Goal: Information Seeking & Learning: Learn about a topic

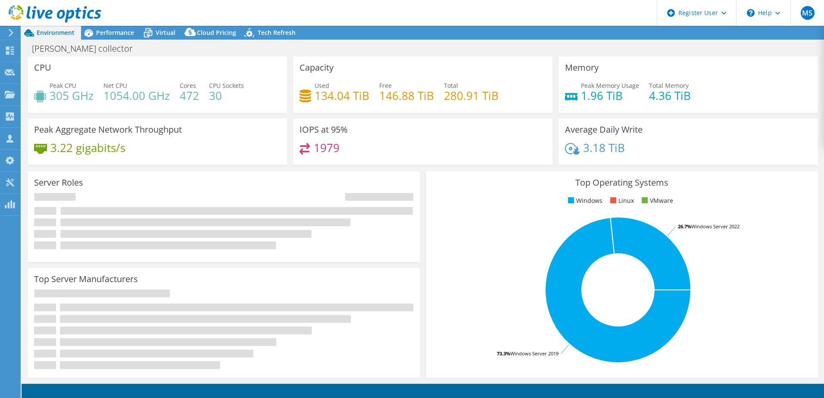
select select "USD"
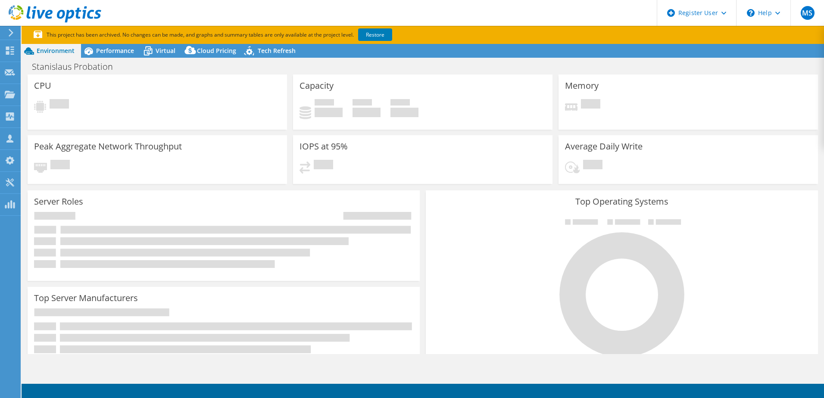
select select "USD"
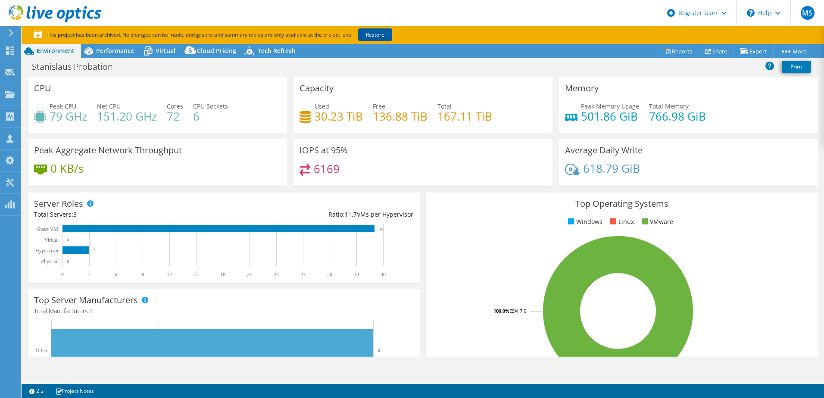
click at [379, 32] on link "Restore" at bounding box center [375, 34] width 34 height 13
click at [52, 68] on h1 "Stanislaus Probation" at bounding box center [77, 66] width 98 height 9
copy h1 "Stanislaus Probation"
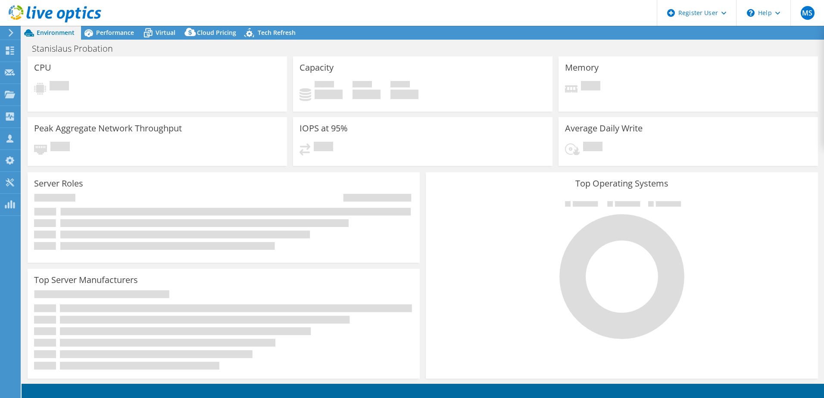
select select "USD"
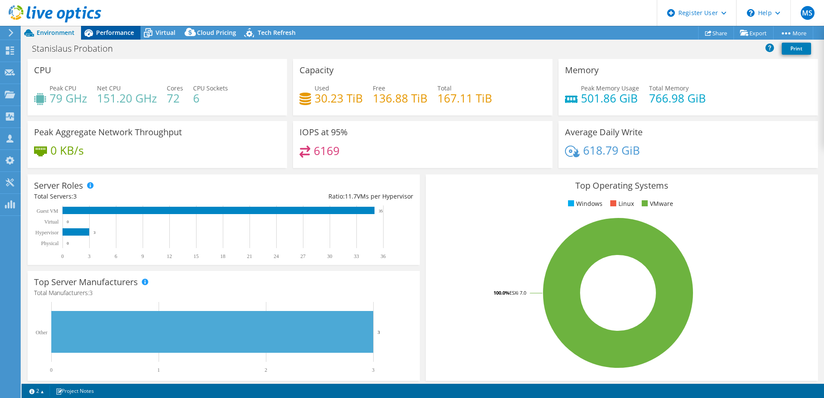
click at [114, 28] on div "Performance" at bounding box center [111, 33] width 60 height 14
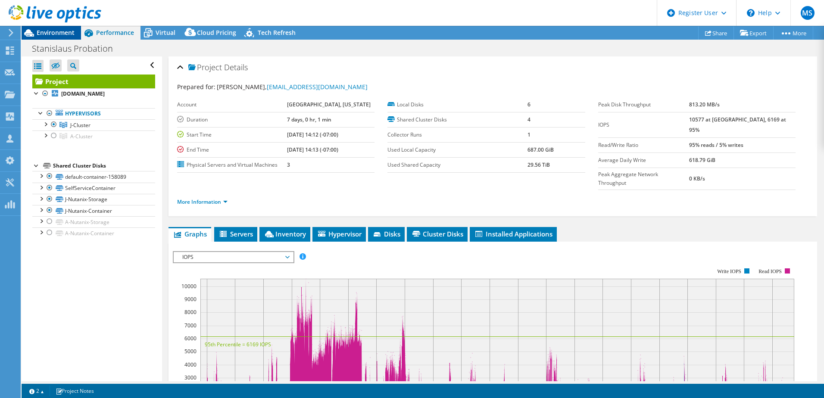
click at [74, 31] on span "Environment" at bounding box center [56, 32] width 38 height 8
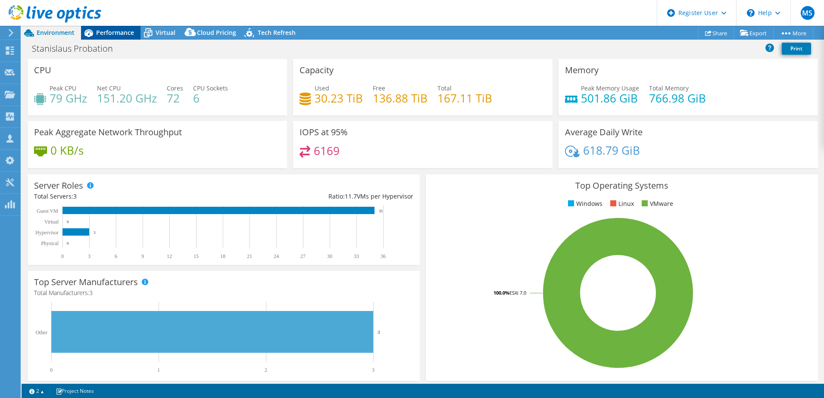
click at [100, 34] on span "Performance" at bounding box center [115, 32] width 38 height 8
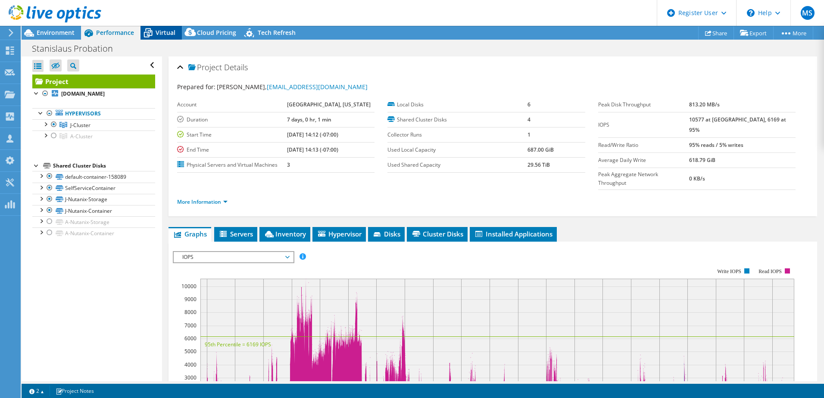
click at [160, 36] on span "Virtual" at bounding box center [166, 32] width 20 height 8
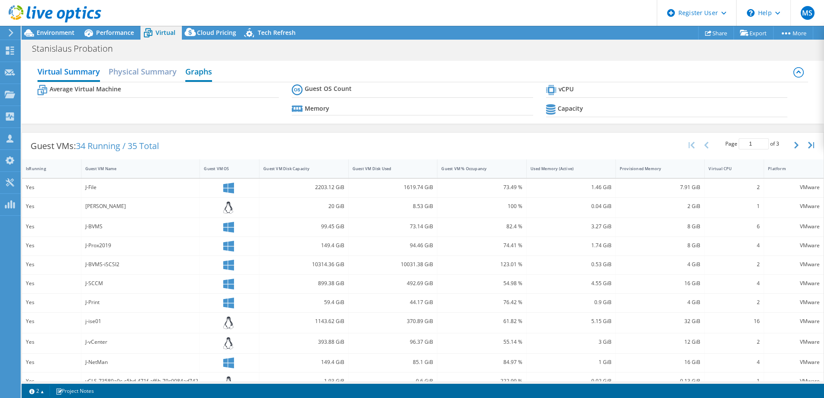
click at [210, 70] on h2 "Graphs" at bounding box center [198, 72] width 27 height 19
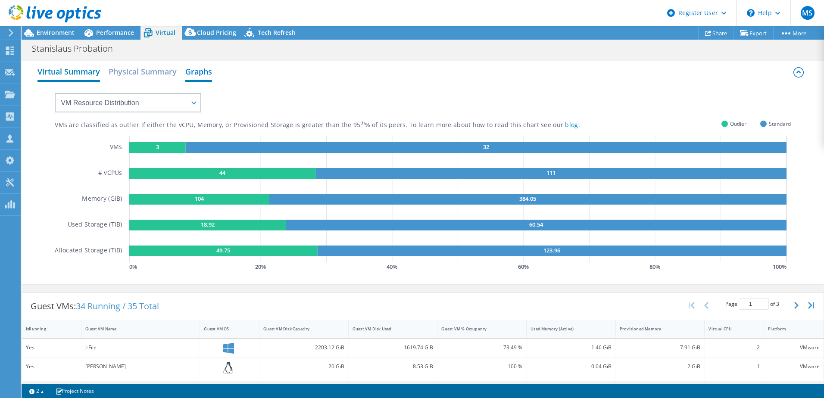
click at [66, 77] on h2 "Virtual Summary" at bounding box center [69, 72] width 63 height 19
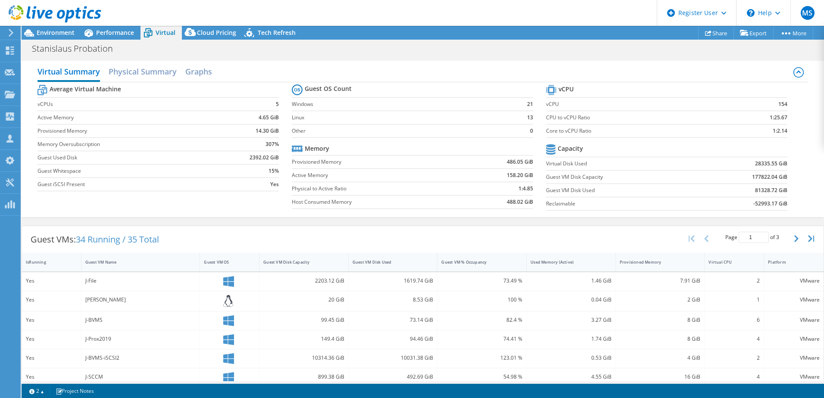
click at [733, 165] on td "28335.55 GiB" at bounding box center [743, 163] width 88 height 13
drag, startPoint x: 730, startPoint y: 208, endPoint x: 793, endPoint y: 207, distance: 63.4
click at [793, 207] on section "vCPU vCPU 154 CPU to vCPU Ratio 1:25.67 Core to vCPU Ratio 1:2.14 Capacity Virt…" at bounding box center [673, 149] width 254 height 132
click at [208, 72] on h2 "Graphs" at bounding box center [198, 72] width 27 height 19
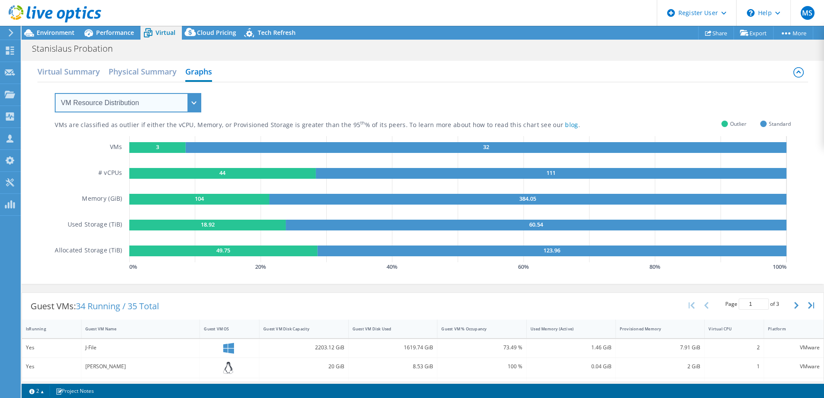
click at [160, 111] on select "VM Resource Distribution Provisioning Contrast Over Provisioning" at bounding box center [128, 102] width 147 height 19
select select "Over Provisioning"
click at [55, 93] on select "VM Resource Distribution Provisioning Contrast Over Provisioning" at bounding box center [128, 102] width 147 height 19
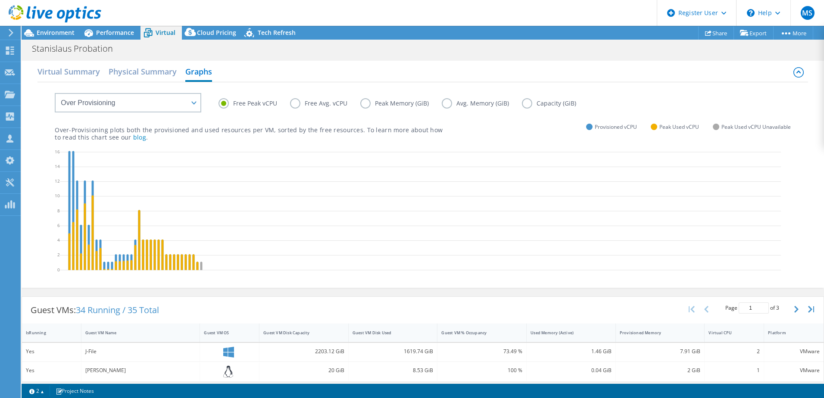
drag, startPoint x: 520, startPoint y: 106, endPoint x: 526, endPoint y: 104, distance: 5.9
click at [522, 106] on label "Capacity (GiB)" at bounding box center [555, 103] width 67 height 10
click at [0, 0] on input "Capacity (GiB)" at bounding box center [0, 0] width 0 height 0
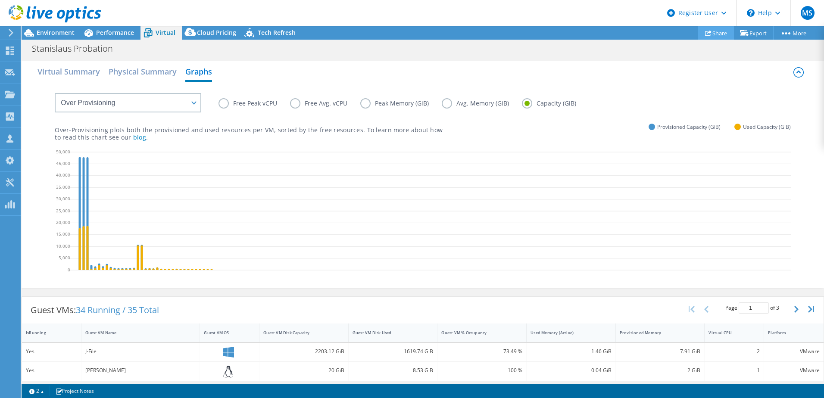
click at [720, 34] on link "Share" at bounding box center [716, 32] width 36 height 13
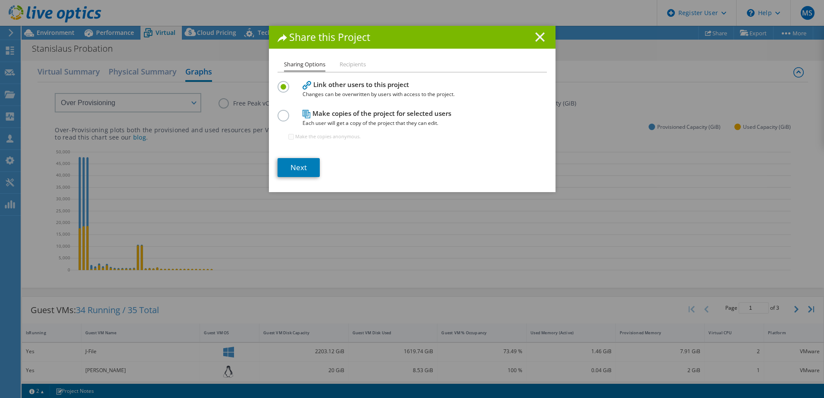
click at [540, 37] on icon at bounding box center [540, 36] width 9 height 9
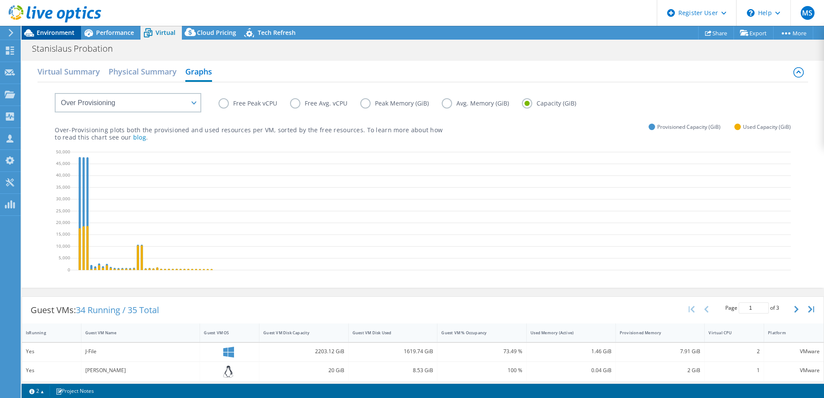
click at [44, 33] on span "Environment" at bounding box center [56, 32] width 38 height 8
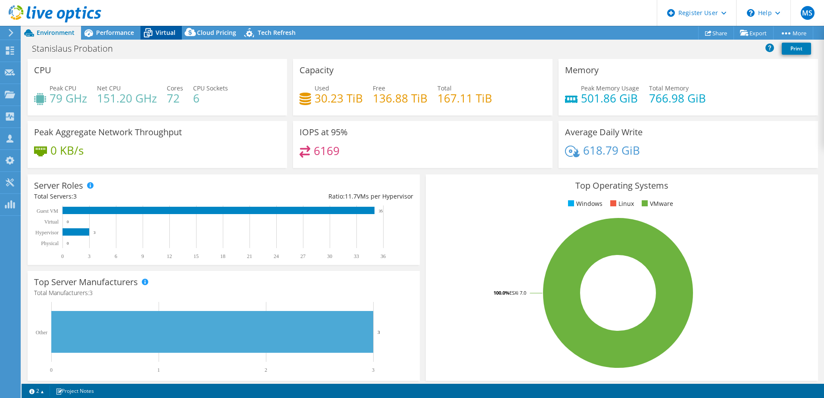
click at [168, 35] on span "Virtual" at bounding box center [166, 32] width 20 height 8
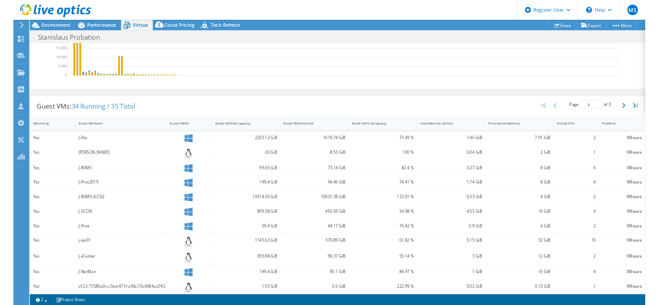
scroll to position [174, 0]
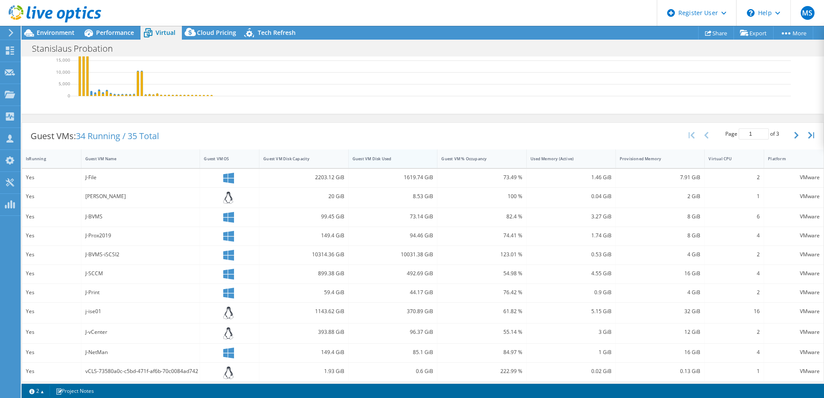
click at [361, 162] on div "Guest VM Disk Used" at bounding box center [388, 159] width 71 height 6
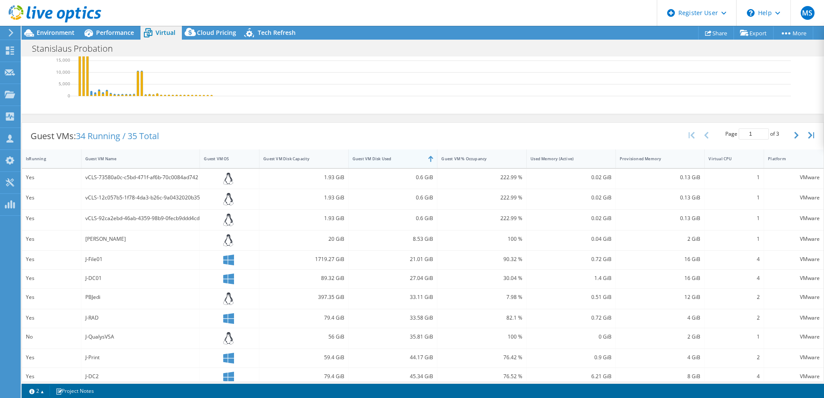
click at [362, 162] on div "Guest VM Disk Used" at bounding box center [388, 159] width 71 height 6
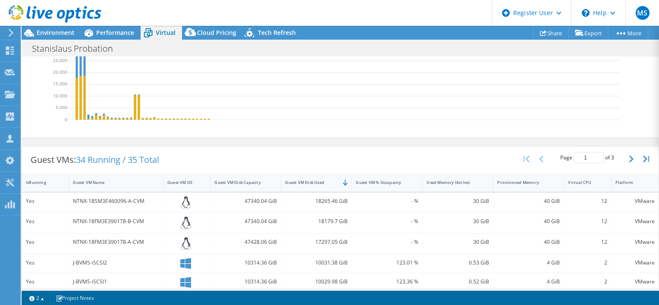
scroll to position [150, 0]
click at [56, 34] on span "Environment" at bounding box center [56, 32] width 38 height 8
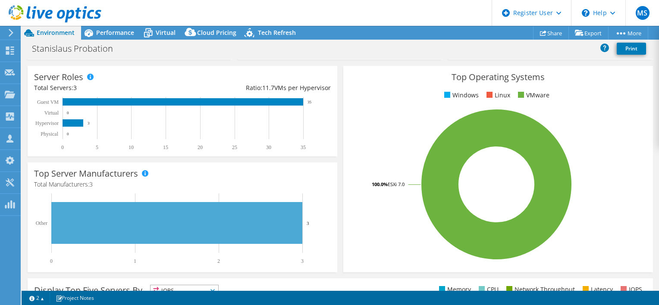
scroll to position [0, 0]
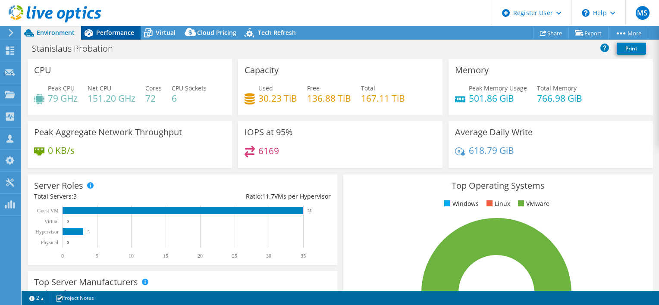
drag, startPoint x: 96, startPoint y: 26, endPoint x: 96, endPoint y: 31, distance: 5.2
click at [96, 30] on div "MS Dell User [PERSON_NAME] [PERSON_NAME][EMAIL_ADDRESS][DOMAIN_NAME] Dell My Pr…" at bounding box center [329, 152] width 659 height 305
click at [97, 32] on span "Performance" at bounding box center [115, 32] width 38 height 8
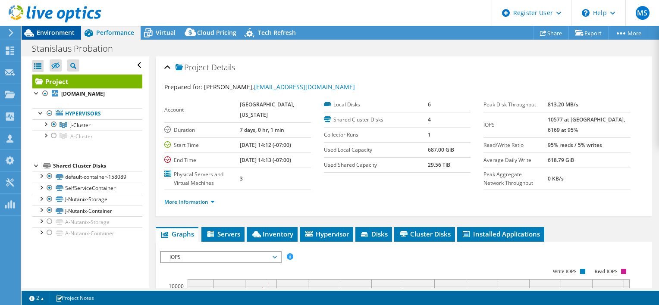
click at [64, 34] on span "Environment" at bounding box center [56, 32] width 38 height 8
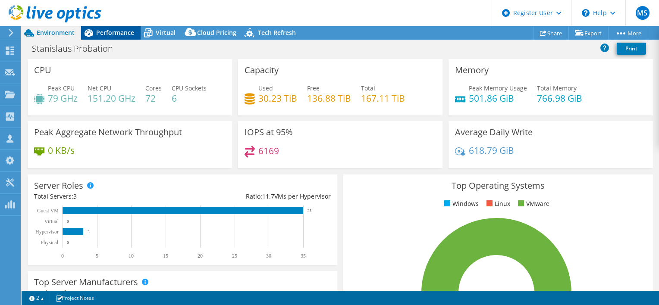
click at [109, 33] on span "Performance" at bounding box center [115, 32] width 38 height 8
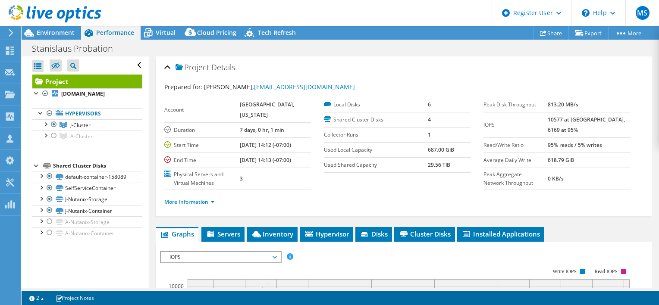
scroll to position [62, 0]
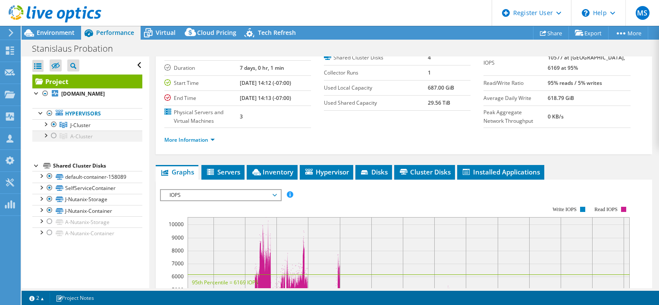
click at [54, 141] on div at bounding box center [54, 136] width 9 height 10
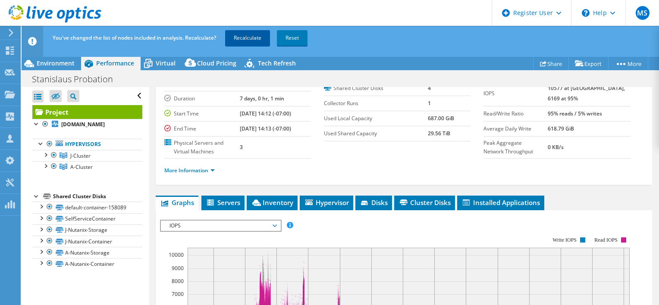
click at [238, 37] on link "Recalculate" at bounding box center [247, 38] width 45 height 16
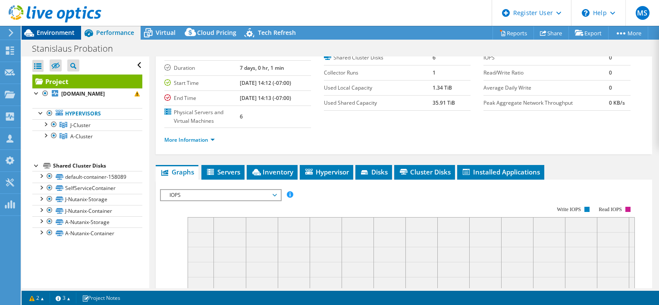
click at [53, 33] on span "Environment" at bounding box center [56, 32] width 38 height 8
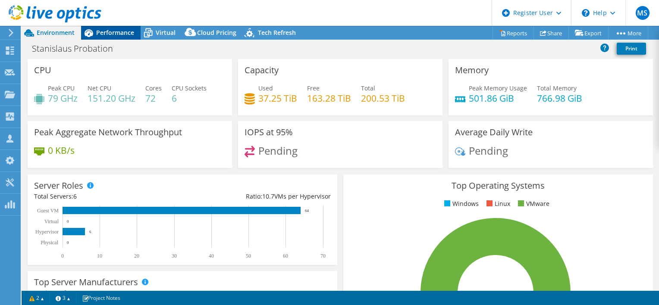
click at [110, 36] on span "Performance" at bounding box center [115, 32] width 38 height 8
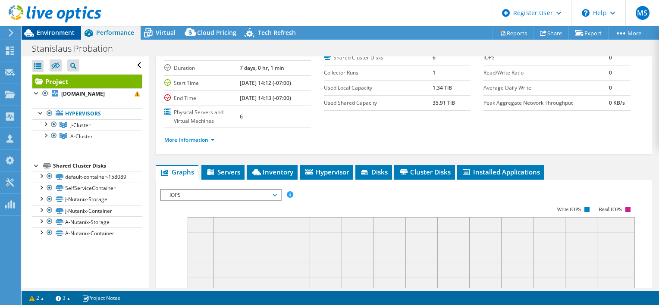
click at [49, 32] on span "Environment" at bounding box center [56, 32] width 38 height 8
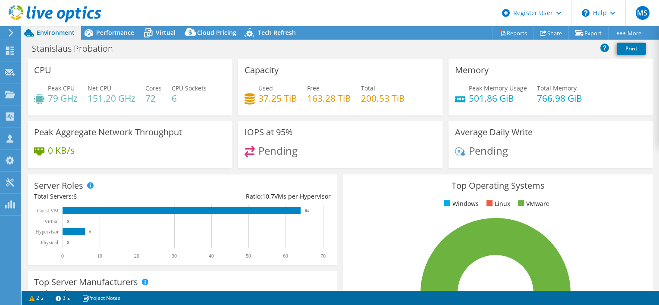
click at [70, 100] on h4 "79 GHz" at bounding box center [63, 98] width 30 height 9
drag, startPoint x: 304, startPoint y: 98, endPoint x: 338, endPoint y: 100, distance: 33.7
click at [338, 100] on div "Used 37.25 TiB Free 163.28 TiB Total 200.53 TiB" at bounding box center [339, 98] width 191 height 28
drag, startPoint x: 338, startPoint y: 100, endPoint x: 336, endPoint y: 110, distance: 10.5
click at [336, 110] on div "Used 37.25 TiB Free 163.28 TiB Total 200.53 TiB" at bounding box center [339, 98] width 191 height 28
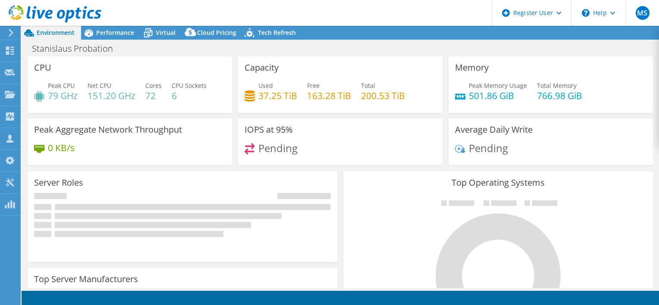
select select "USD"
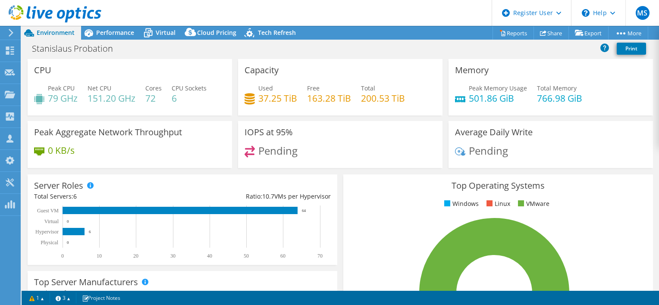
click at [267, 152] on span "Pending" at bounding box center [277, 151] width 39 height 14
click at [159, 66] on div "CPU Peak CPU 79 GHz Net CPU 151.20 GHz Cores 72 CPU Sockets 6" at bounding box center [130, 87] width 204 height 56
drag, startPoint x: 463, startPoint y: 97, endPoint x: 519, endPoint y: 100, distance: 56.6
click at [519, 100] on div "Peak Memory Usage 501.86 GiB" at bounding box center [491, 93] width 72 height 19
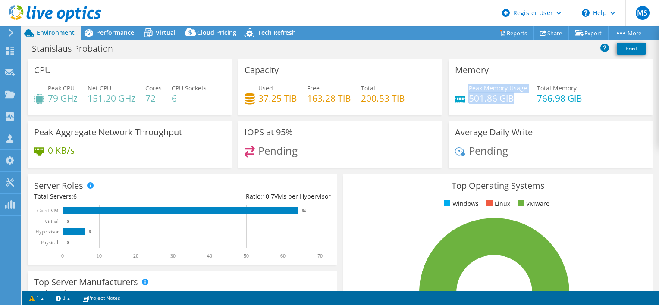
drag, startPoint x: 519, startPoint y: 100, endPoint x: 502, endPoint y: 103, distance: 17.4
click at [502, 103] on h4 "501.86 GiB" at bounding box center [498, 98] width 58 height 9
click at [516, 100] on h4 "501.86 GiB" at bounding box center [498, 98] width 58 height 9
drag, startPoint x: 511, startPoint y: 100, endPoint x: 580, endPoint y: 101, distance: 68.6
click at [580, 101] on div "Peak Memory Usage 501.86 GiB Total Memory 766.98 GiB" at bounding box center [550, 98] width 191 height 28
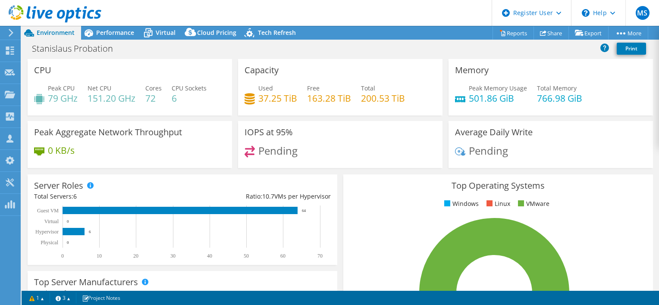
drag, startPoint x: 580, startPoint y: 101, endPoint x: 573, endPoint y: 102, distance: 7.0
click at [575, 100] on div "Peak Memory Usage 501.86 GiB Total Memory 766.98 GiB" at bounding box center [550, 98] width 191 height 28
drag, startPoint x: 93, startPoint y: 98, endPoint x: 85, endPoint y: 99, distance: 8.7
click at [85, 99] on div "Peak CPU 79 GHz Net CPU 151.20 GHz Cores 72 CPU Sockets 6" at bounding box center [129, 98] width 191 height 28
drag, startPoint x: 85, startPoint y: 99, endPoint x: 75, endPoint y: 101, distance: 9.7
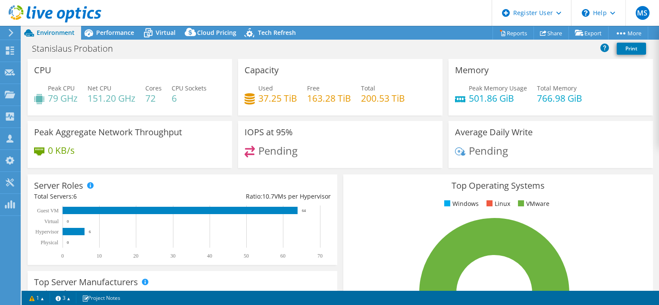
click at [75, 101] on h4 "79 GHz" at bounding box center [63, 98] width 30 height 9
click at [117, 36] on span "Performance" at bounding box center [115, 32] width 38 height 8
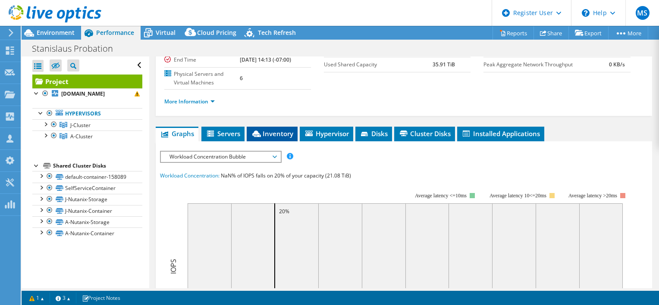
click at [283, 129] on span "Inventory" at bounding box center [272, 133] width 42 height 9
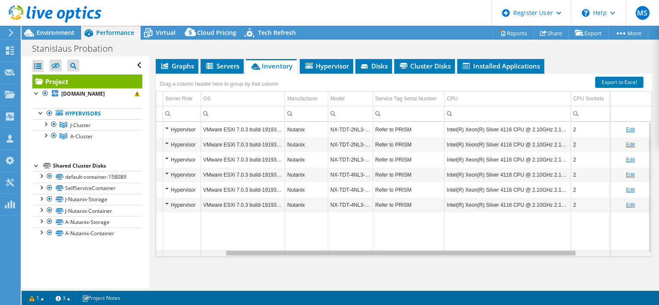
scroll to position [0, 193]
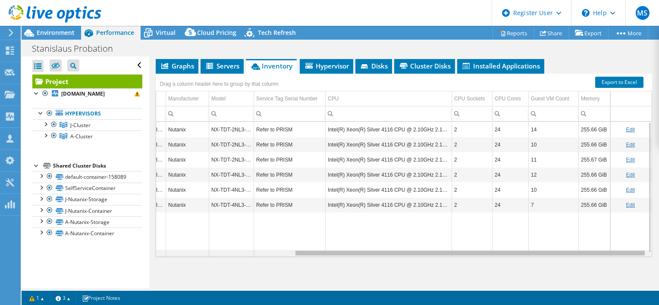
drag, startPoint x: 305, startPoint y: 252, endPoint x: 497, endPoint y: 260, distance: 192.0
click at [497, 260] on body "MS Dell User Manas Shukla Manas.Shukla@Dell.com Dell My Profile Log Out \n Help…" at bounding box center [329, 152] width 659 height 305
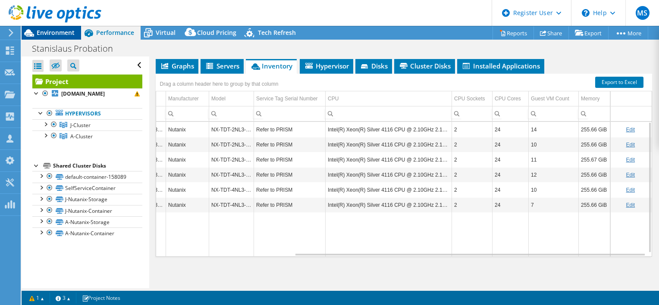
click at [60, 29] on div "MS Dell User [PERSON_NAME] [PERSON_NAME][EMAIL_ADDRESS][DOMAIN_NAME] Dell My Pr…" at bounding box center [329, 152] width 659 height 305
click at [60, 29] on span "Environment" at bounding box center [56, 32] width 38 height 8
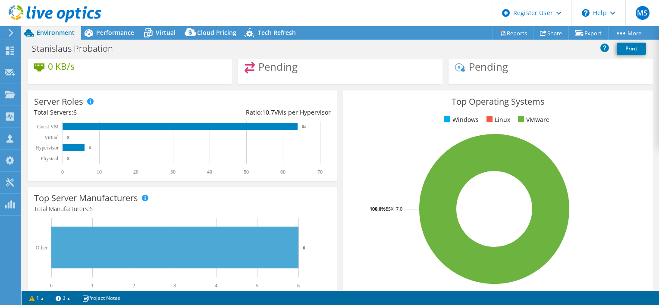
scroll to position [92, 0]
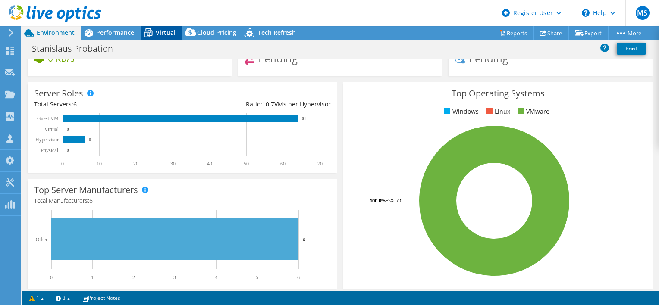
click at [152, 27] on icon at bounding box center [148, 32] width 15 height 15
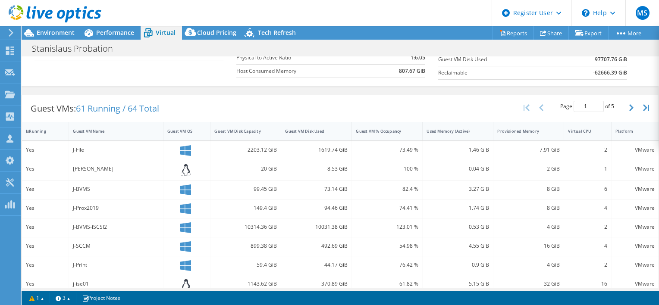
scroll to position [121, 0]
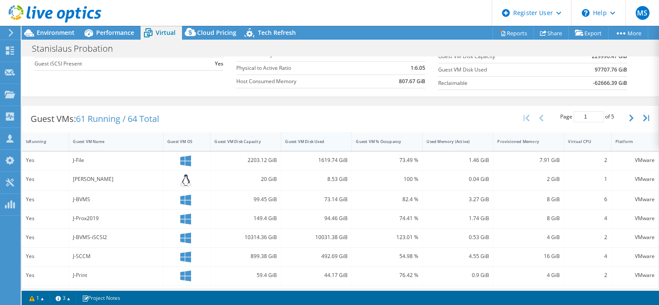
click at [326, 141] on div "Guest VM Disk Used" at bounding box center [311, 142] width 52 height 6
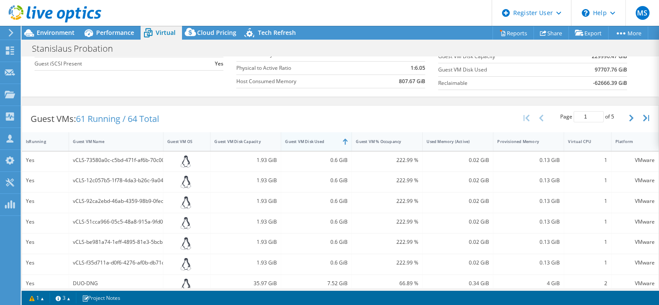
click at [325, 141] on div "Guest VM Disk Used" at bounding box center [311, 142] width 52 height 6
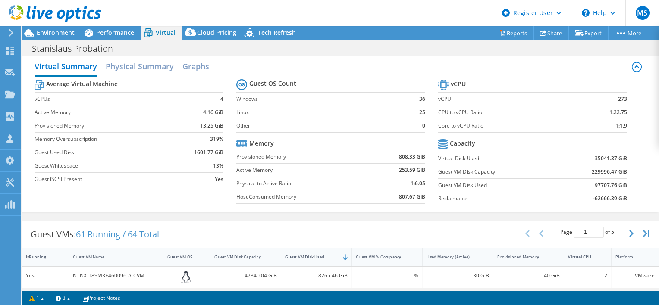
scroll to position [0, 0]
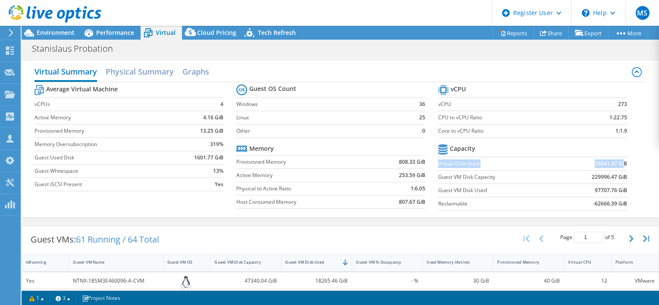
drag, startPoint x: 433, startPoint y: 163, endPoint x: 598, endPoint y: 164, distance: 164.7
click at [614, 163] on tr "Virtual Disk Used 35041.37 GiB" at bounding box center [532, 163] width 189 height 13
drag, startPoint x: 450, startPoint y: 176, endPoint x: 599, endPoint y: 177, distance: 148.8
click at [599, 177] on tr "Guest VM Disk Capacity 229996.47 GiB" at bounding box center [532, 176] width 189 height 13
drag, startPoint x: 599, startPoint y: 177, endPoint x: 593, endPoint y: 177, distance: 5.6
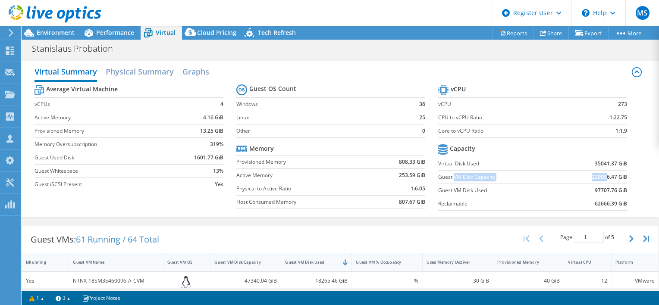
click at [593, 177] on b "229996.47 GiB" at bounding box center [609, 177] width 35 height 9
click at [60, 31] on span "Environment" at bounding box center [56, 32] width 38 height 8
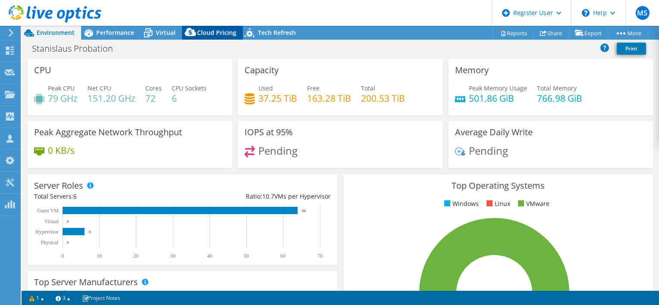
click at [213, 34] on span "Cloud Pricing" at bounding box center [216, 32] width 39 height 8
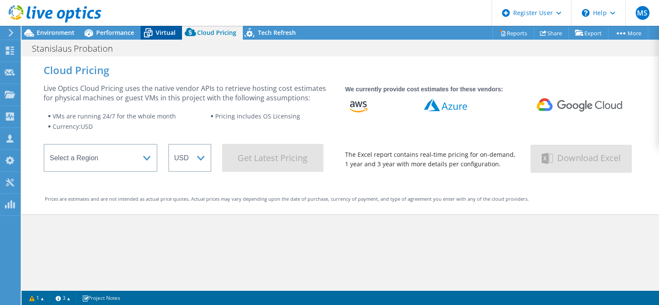
click at [164, 34] on span "Virtual" at bounding box center [166, 32] width 20 height 8
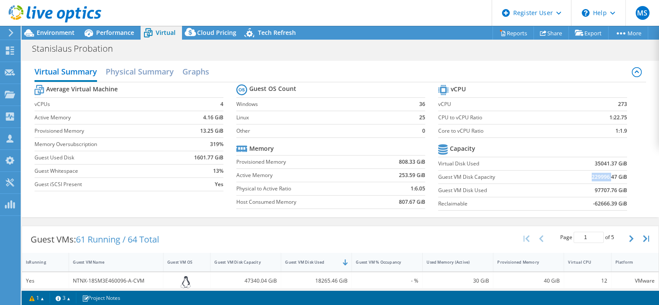
drag, startPoint x: 599, startPoint y: 176, endPoint x: 608, endPoint y: 176, distance: 8.6
click at [608, 176] on td "229996.47 GiB" at bounding box center [592, 176] width 69 height 13
drag, startPoint x: 608, startPoint y: 176, endPoint x: 610, endPoint y: 166, distance: 10.6
click at [610, 166] on td "35041.37 GiB" at bounding box center [592, 163] width 69 height 13
drag, startPoint x: 212, startPoint y: 107, endPoint x: 221, endPoint y: 107, distance: 8.6
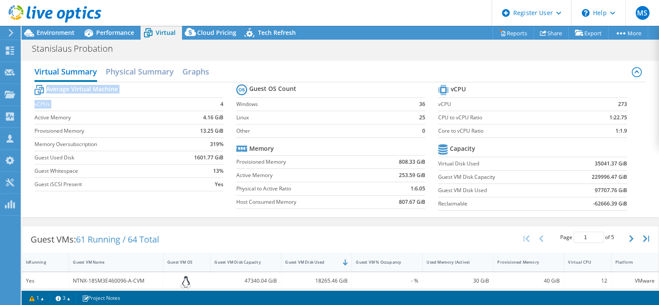
click at [221, 107] on section "Average Virtual Machine vCPUs 4 Active Memory 4.16 GiB Provisioned Memory 13.25…" at bounding box center [135, 139] width 202 height 113
drag, startPoint x: 221, startPoint y: 107, endPoint x: 209, endPoint y: 107, distance: 11.6
click at [210, 107] on td "4" at bounding box center [198, 103] width 49 height 13
click at [201, 76] on h2 "Graphs" at bounding box center [195, 72] width 27 height 19
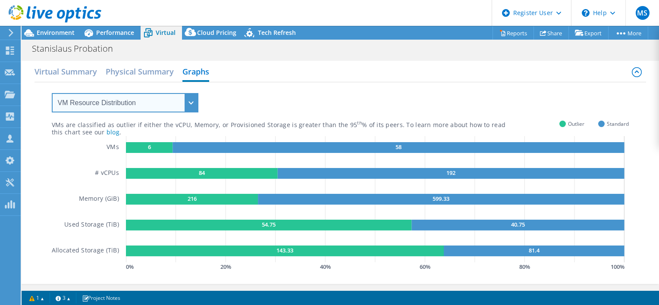
click at [149, 105] on select "VM Resource Distribution Provisioning Contrast Over Provisioning" at bounding box center [125, 102] width 147 height 19
select select "Over Provisioning"
click at [52, 93] on select "VM Resource Distribution Provisioning Contrast Over Provisioning" at bounding box center [125, 102] width 147 height 19
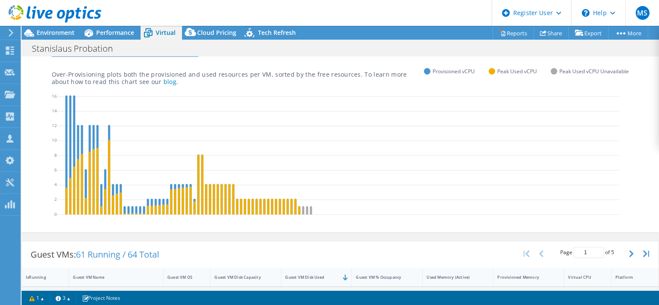
scroll to position [31, 0]
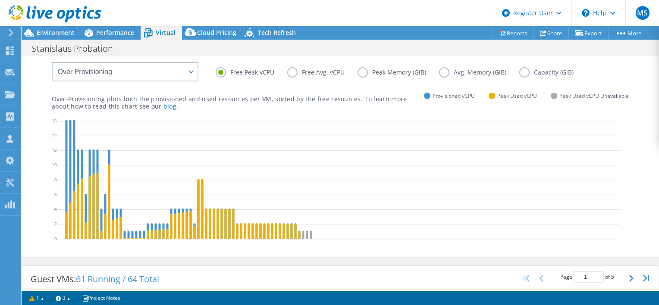
click at [522, 70] on label "Capacity (GiB)" at bounding box center [552, 72] width 67 height 10
click at [0, 0] on input "Capacity (GiB)" at bounding box center [0, 0] width 0 height 0
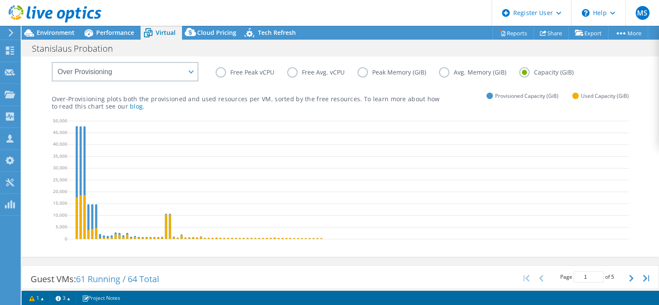
click at [359, 72] on label "Peak Memory (GiB)" at bounding box center [397, 72] width 81 height 10
click at [0, 0] on input "Peak Memory (GiB)" at bounding box center [0, 0] width 0 height 0
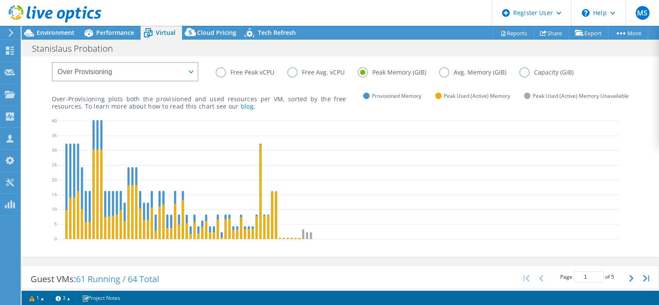
click at [444, 71] on label "Avg. Memory (GiB)" at bounding box center [479, 72] width 80 height 10
click at [0, 0] on input "Avg. Memory (GiB)" at bounding box center [0, 0] width 0 height 0
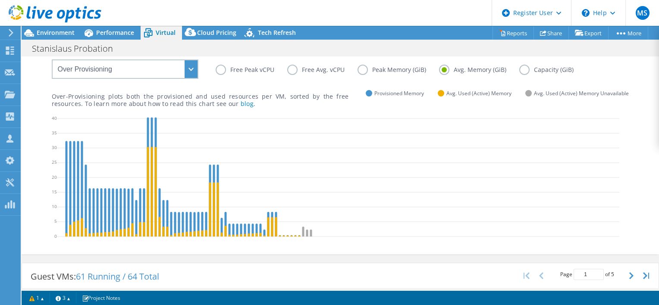
scroll to position [32, 0]
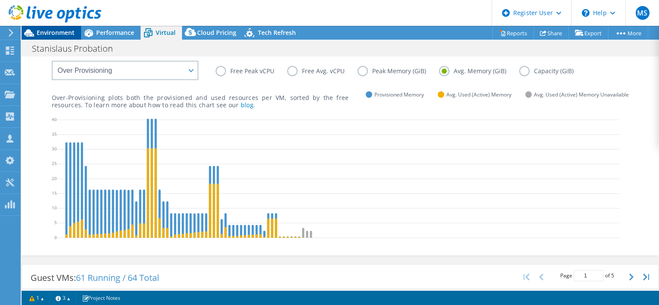
click at [60, 33] on span "Environment" at bounding box center [56, 32] width 38 height 8
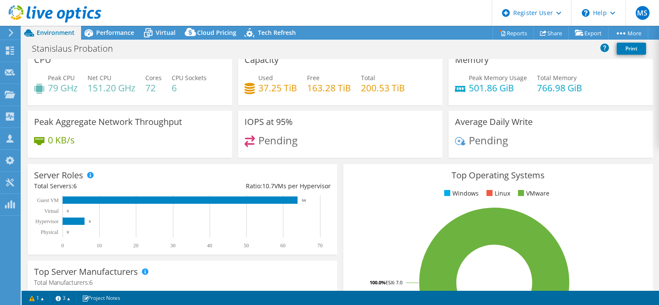
scroll to position [0, 0]
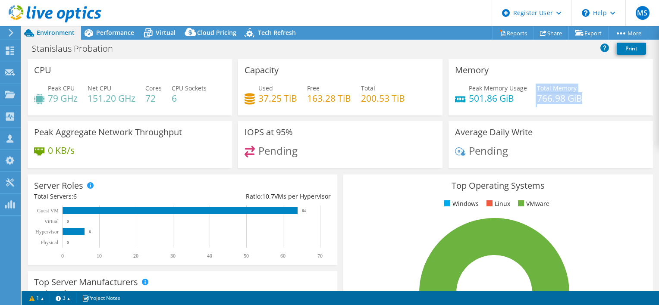
drag, startPoint x: 533, startPoint y: 98, endPoint x: 584, endPoint y: 99, distance: 50.9
click at [584, 99] on div "Peak Memory Usage 501.86 GiB Total Memory 766.98 GiB" at bounding box center [550, 98] width 191 height 28
drag, startPoint x: 584, startPoint y: 99, endPoint x: 464, endPoint y: 95, distance: 119.5
click at [469, 95] on h4 "501.86 GiB" at bounding box center [498, 98] width 58 height 9
drag, startPoint x: 533, startPoint y: 98, endPoint x: 554, endPoint y: 103, distance: 20.8
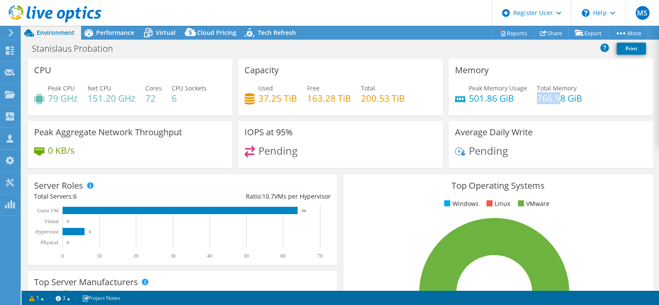
click at [554, 103] on h4 "766.98 GiB" at bounding box center [559, 98] width 45 height 9
click at [129, 36] on span "Performance" at bounding box center [115, 32] width 38 height 8
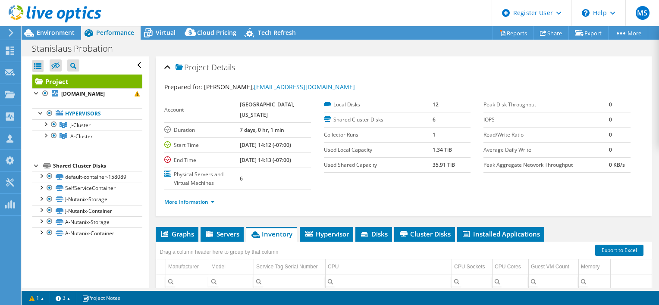
click at [193, 204] on li "More Information" at bounding box center [192, 201] width 56 height 9
click at [195, 202] on link "More Information" at bounding box center [189, 201] width 50 height 7
drag, startPoint x: 601, startPoint y: 112, endPoint x: 608, endPoint y: 132, distance: 20.6
click at [608, 132] on tbody "Peak Disk Throughput 0 IOPS 0 Read/Write Ratio 0 Average Daily Write 0 Peak Agg…" at bounding box center [556, 134] width 147 height 75
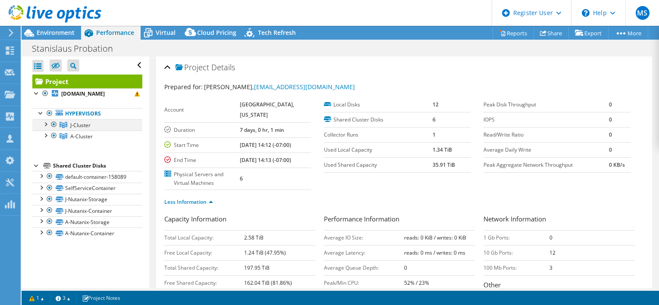
click at [53, 130] on div at bounding box center [54, 124] width 9 height 10
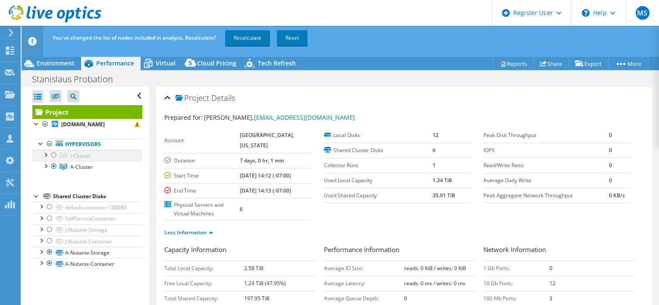
click at [53, 160] on div at bounding box center [54, 155] width 9 height 10
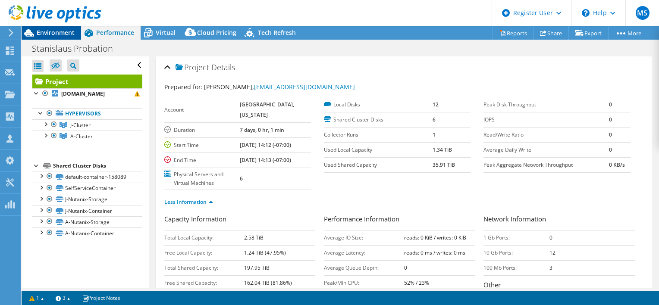
click at [60, 33] on span "Environment" at bounding box center [56, 32] width 38 height 8
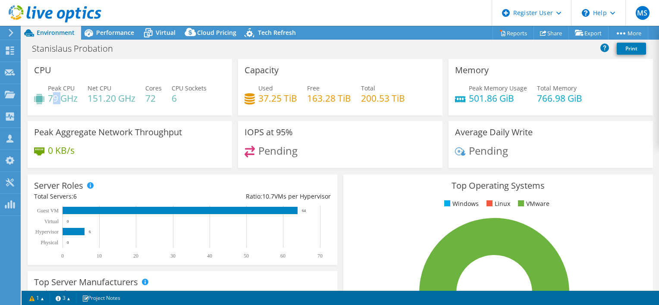
drag, startPoint x: 50, startPoint y: 98, endPoint x: 65, endPoint y: 98, distance: 14.7
click at [62, 98] on h4 "79 GHz" at bounding box center [63, 98] width 30 height 9
drag, startPoint x: 65, startPoint y: 98, endPoint x: 107, endPoint y: 100, distance: 41.9
click at [107, 100] on h4 "151.20 GHz" at bounding box center [112, 98] width 48 height 9
drag, startPoint x: 107, startPoint y: 100, endPoint x: 72, endPoint y: 98, distance: 34.5
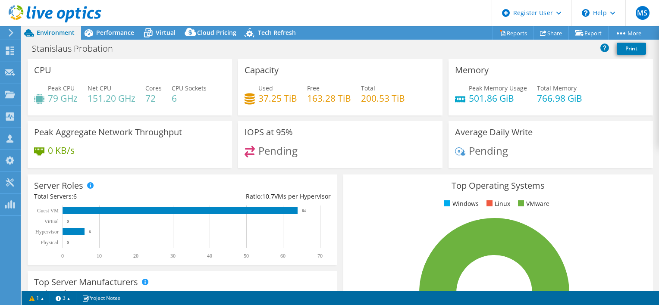
click at [72, 100] on h4 "79 GHz" at bounding box center [63, 98] width 30 height 9
drag, startPoint x: 454, startPoint y: 135, endPoint x: 526, endPoint y: 134, distance: 72.4
click at [529, 135] on div "Average Daily Write Pending" at bounding box center [550, 144] width 204 height 47
click at [119, 35] on span "Performance" at bounding box center [115, 32] width 38 height 8
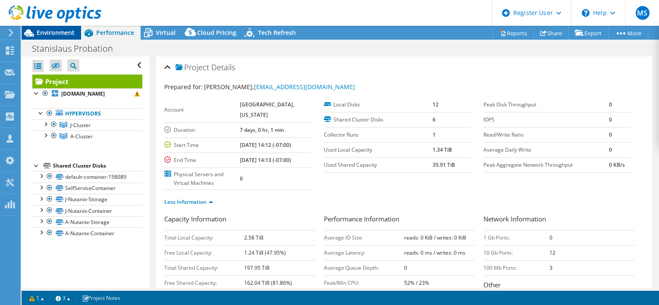
click at [60, 30] on span "Environment" at bounding box center [56, 32] width 38 height 8
